Goal: Check status: Check status

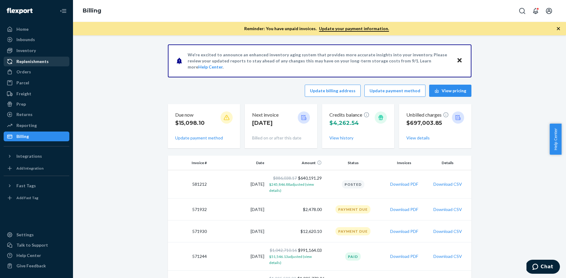
scroll to position [49, 0]
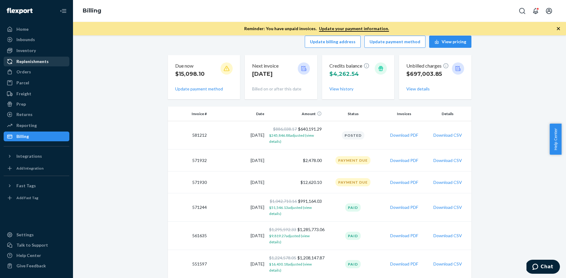
click at [42, 63] on div "Replenishments" at bounding box center [32, 61] width 32 height 6
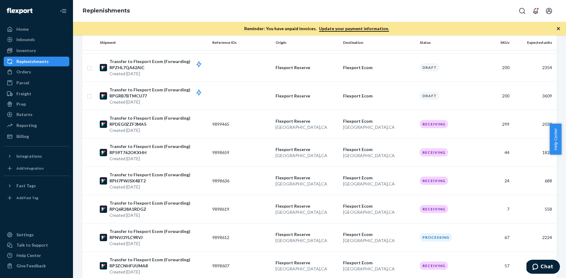
scroll to position [199, 0]
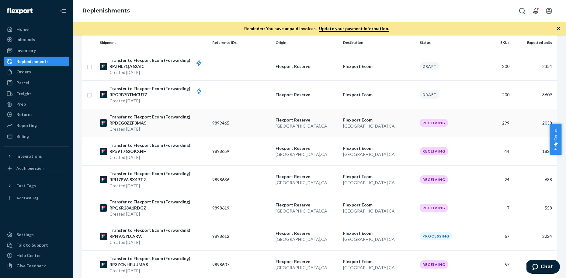
click at [313, 123] on p "Flexport Reserve" at bounding box center [307, 120] width 63 height 6
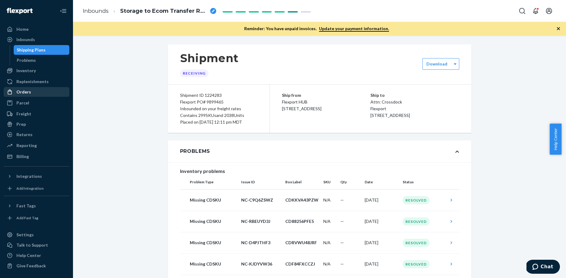
click at [28, 94] on div "Orders" at bounding box center [23, 92] width 15 height 6
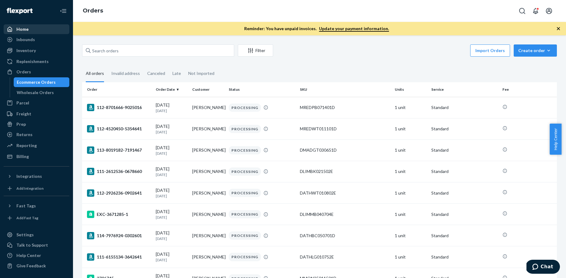
click at [28, 27] on div "Home" at bounding box center [36, 29] width 64 height 9
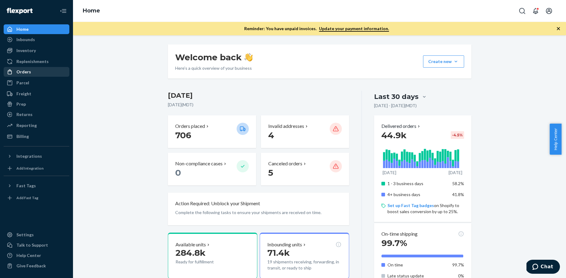
click at [30, 72] on div "Orders" at bounding box center [23, 72] width 15 height 6
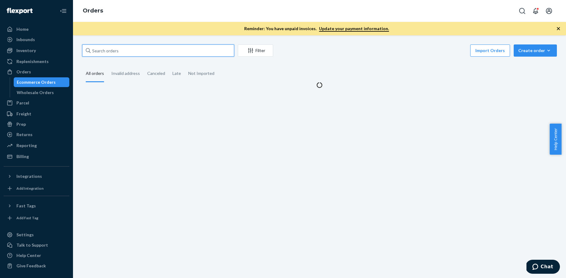
click at [142, 53] on input "text" at bounding box center [158, 50] width 152 height 12
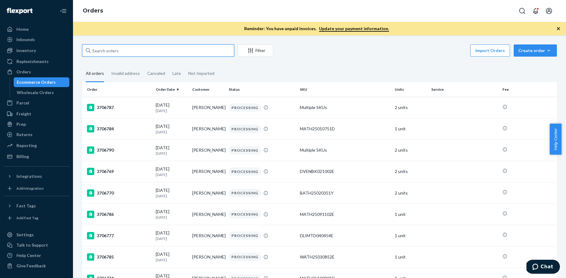
paste input "3706841"
type input "3706841"
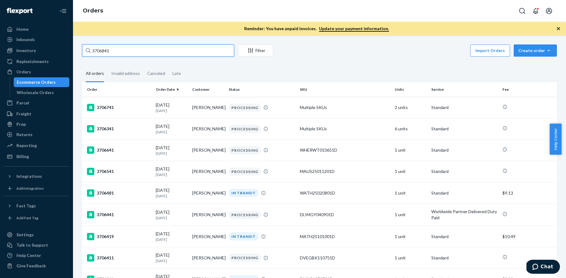
drag, startPoint x: 138, startPoint y: 52, endPoint x: 50, endPoint y: 44, distance: 88.2
click at [50, 44] on div "Home Inbounds Shipping Plans Problems Inventory Products Replenishments Orders …" at bounding box center [283, 139] width 566 height 278
